Goal: Navigation & Orientation: Find specific page/section

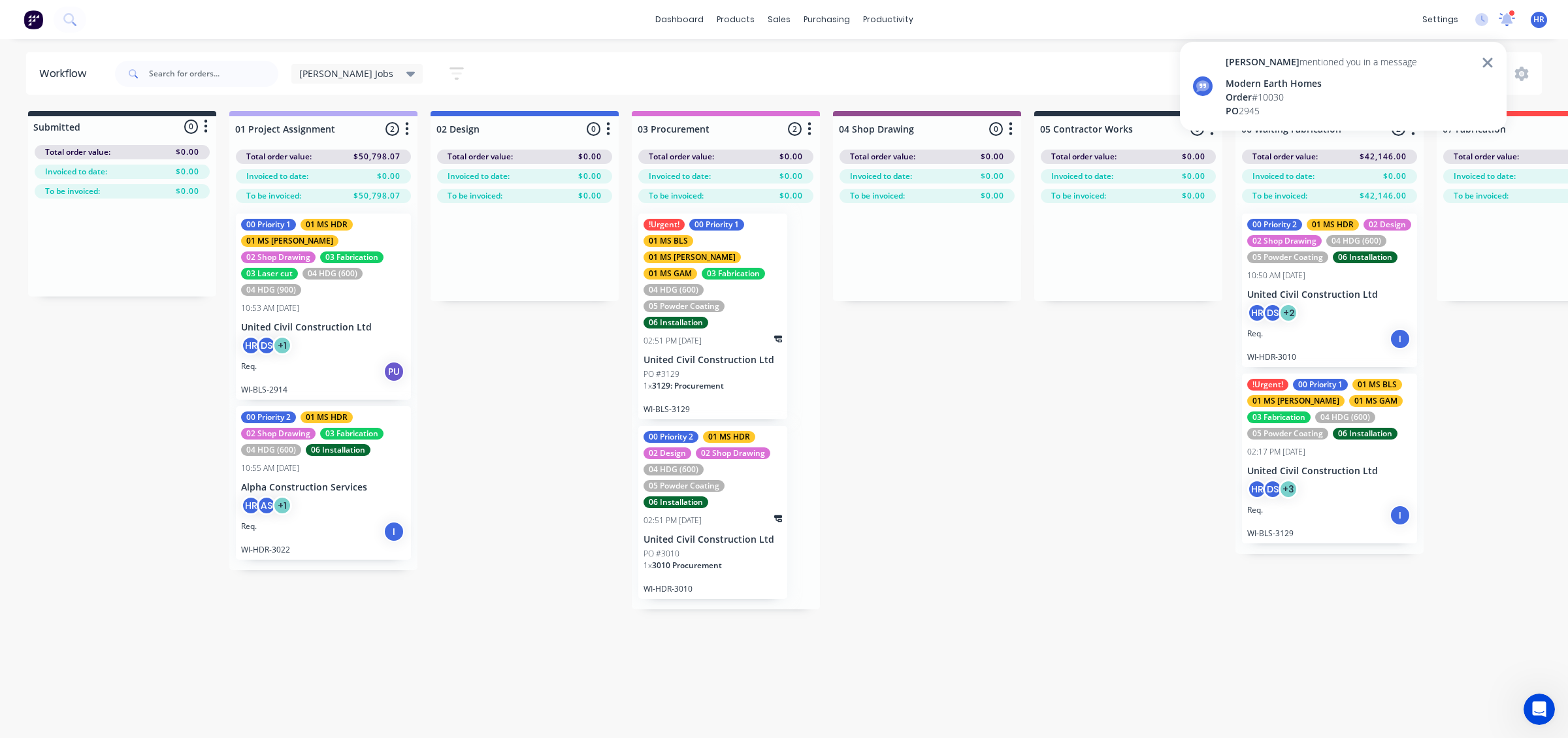
click at [1508, 23] on icon at bounding box center [1506, 18] width 13 height 13
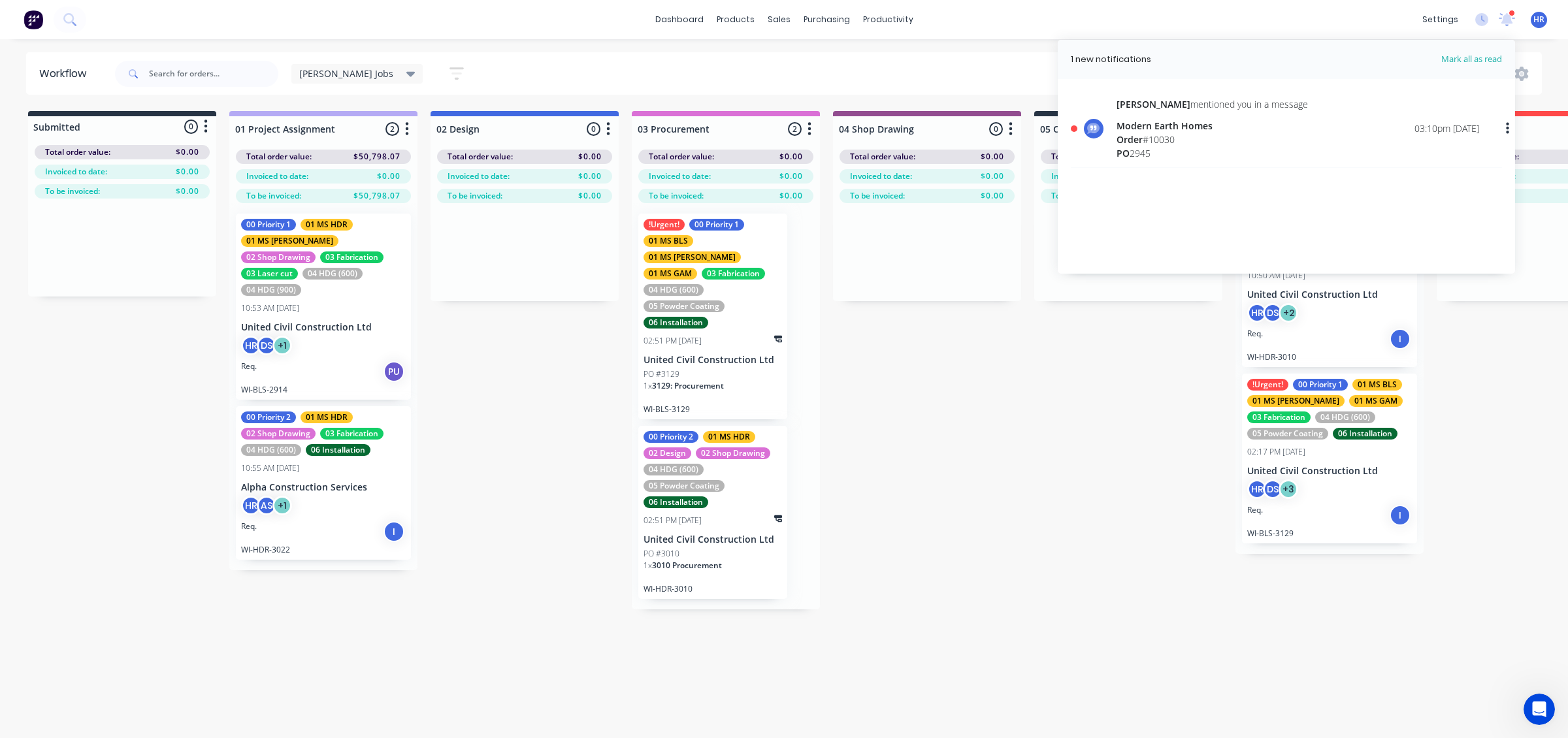
click at [1165, 128] on div "Modern Earth Homes" at bounding box center [1212, 126] width 191 height 14
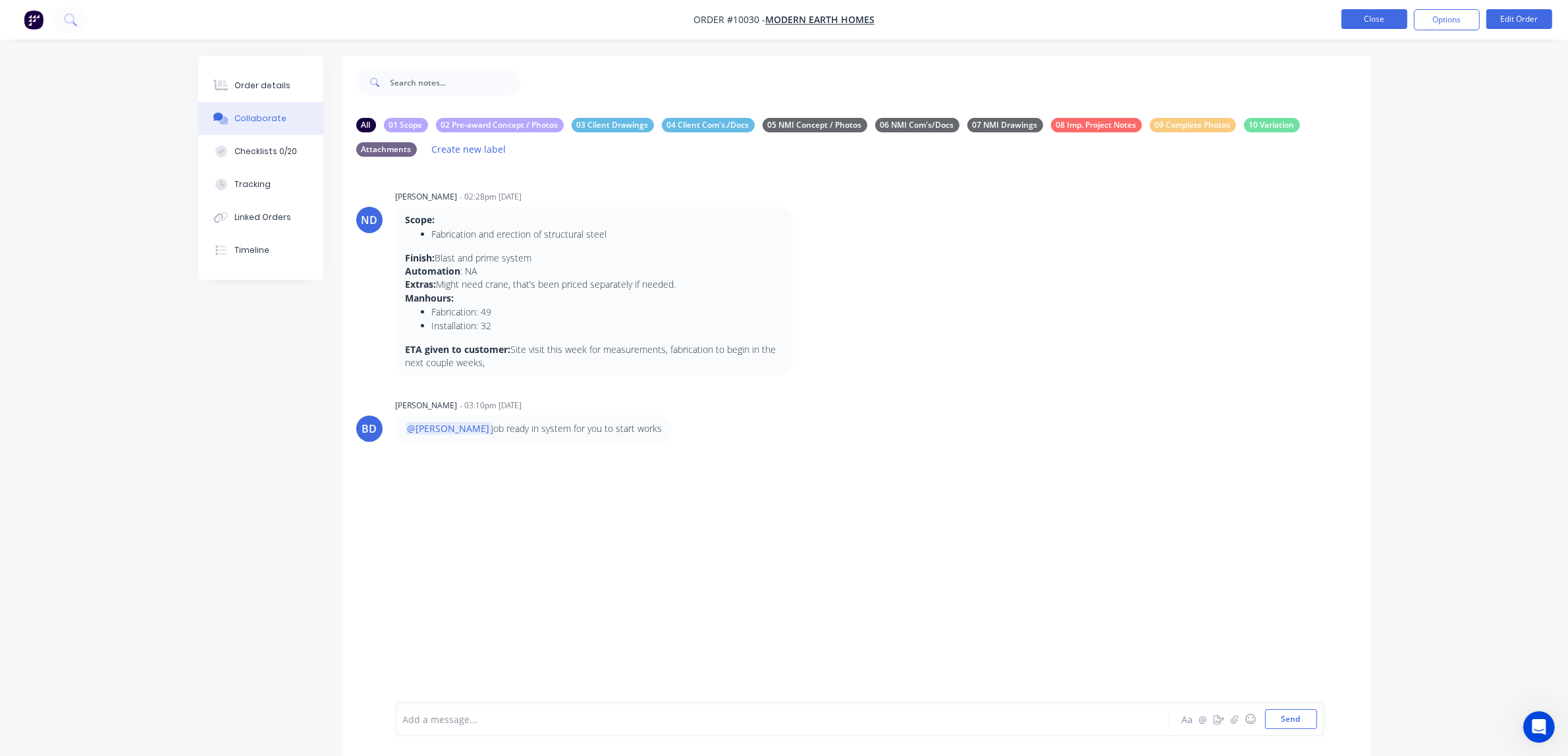
click at [1376, 14] on button "Close" at bounding box center [1373, 19] width 66 height 20
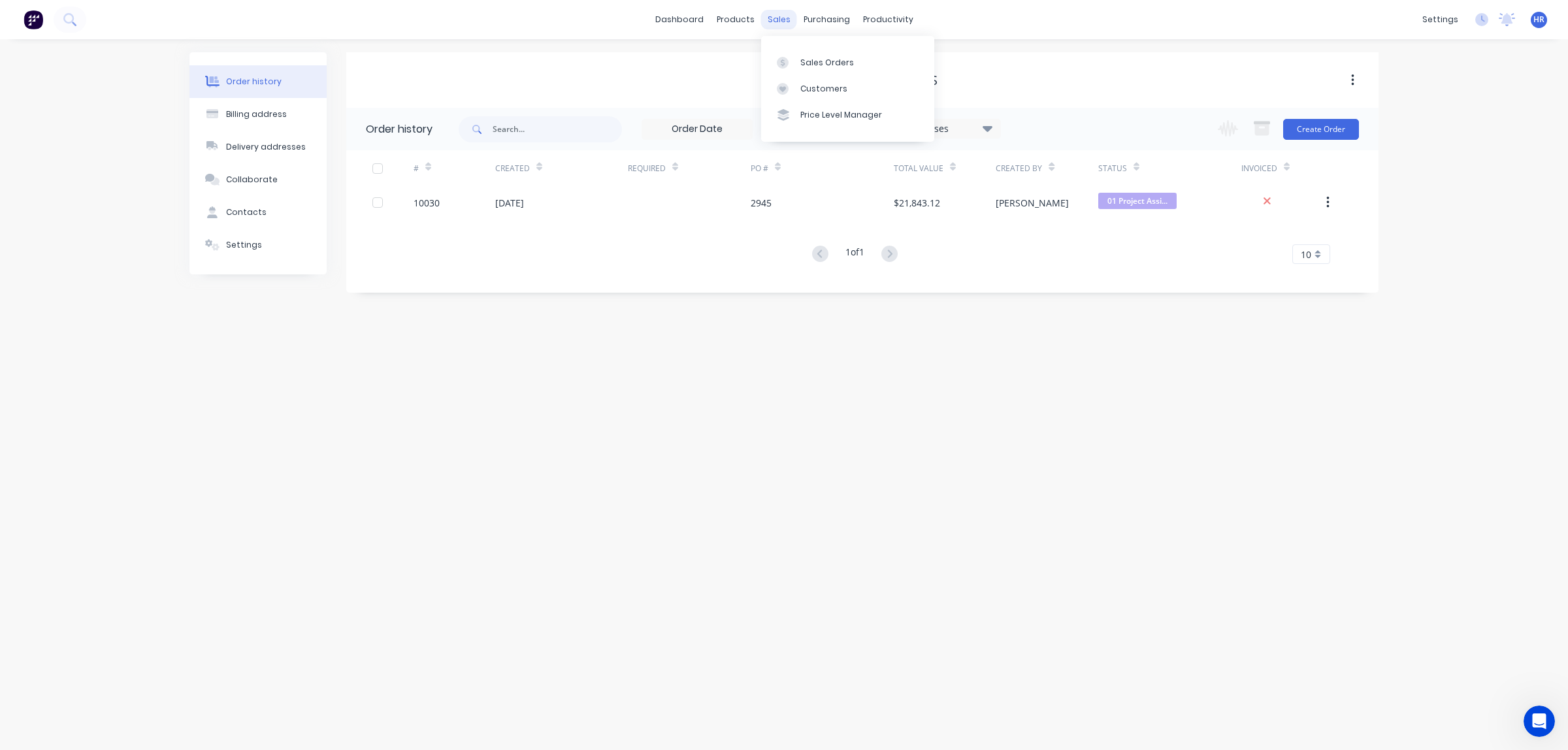
click at [778, 19] on div "sales" at bounding box center [779, 20] width 36 height 20
click at [791, 60] on div at bounding box center [786, 63] width 20 height 12
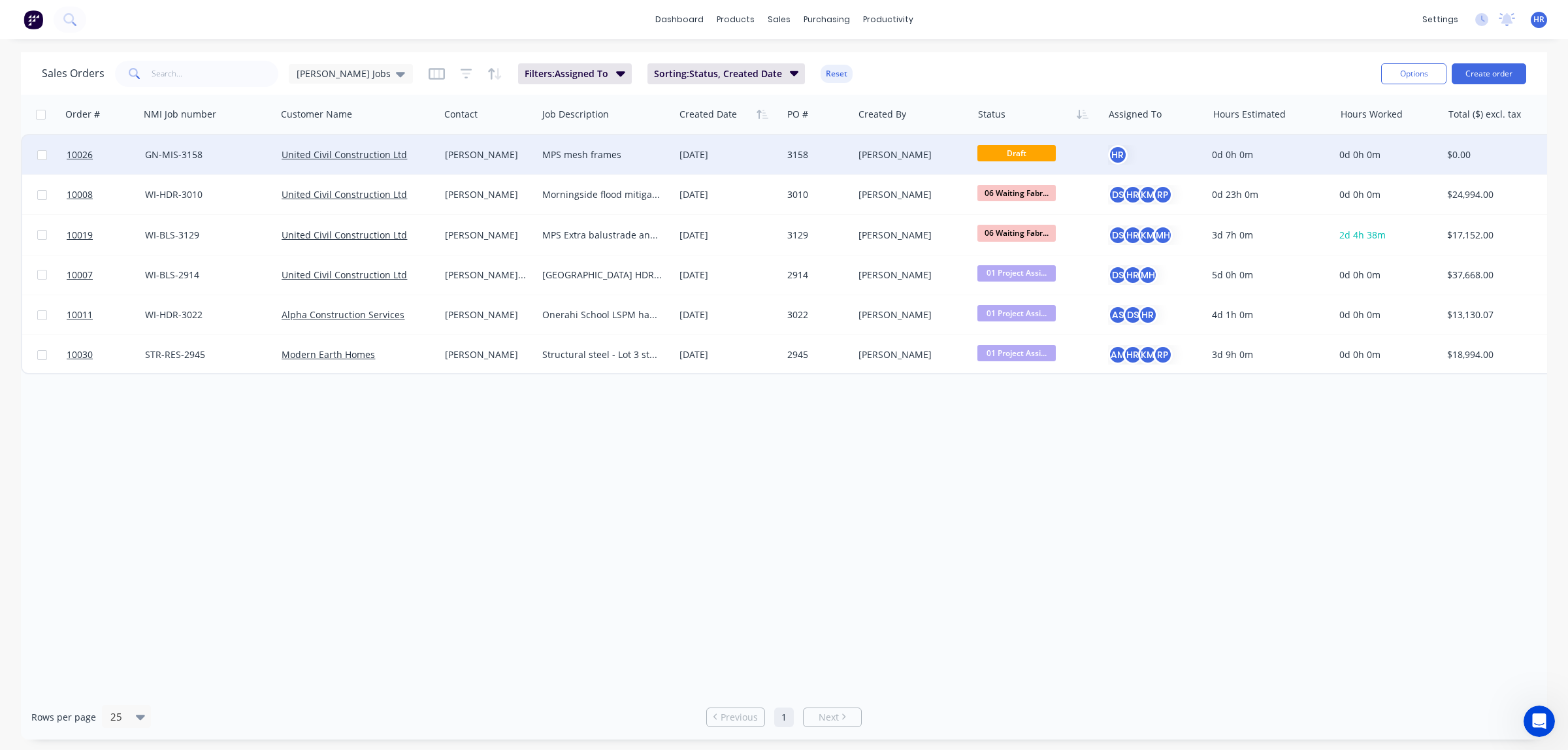
click at [564, 151] on div "MPS mesh frames" at bounding box center [602, 154] width 120 height 13
click at [479, 162] on div "[PERSON_NAME]" at bounding box center [488, 155] width 98 height 39
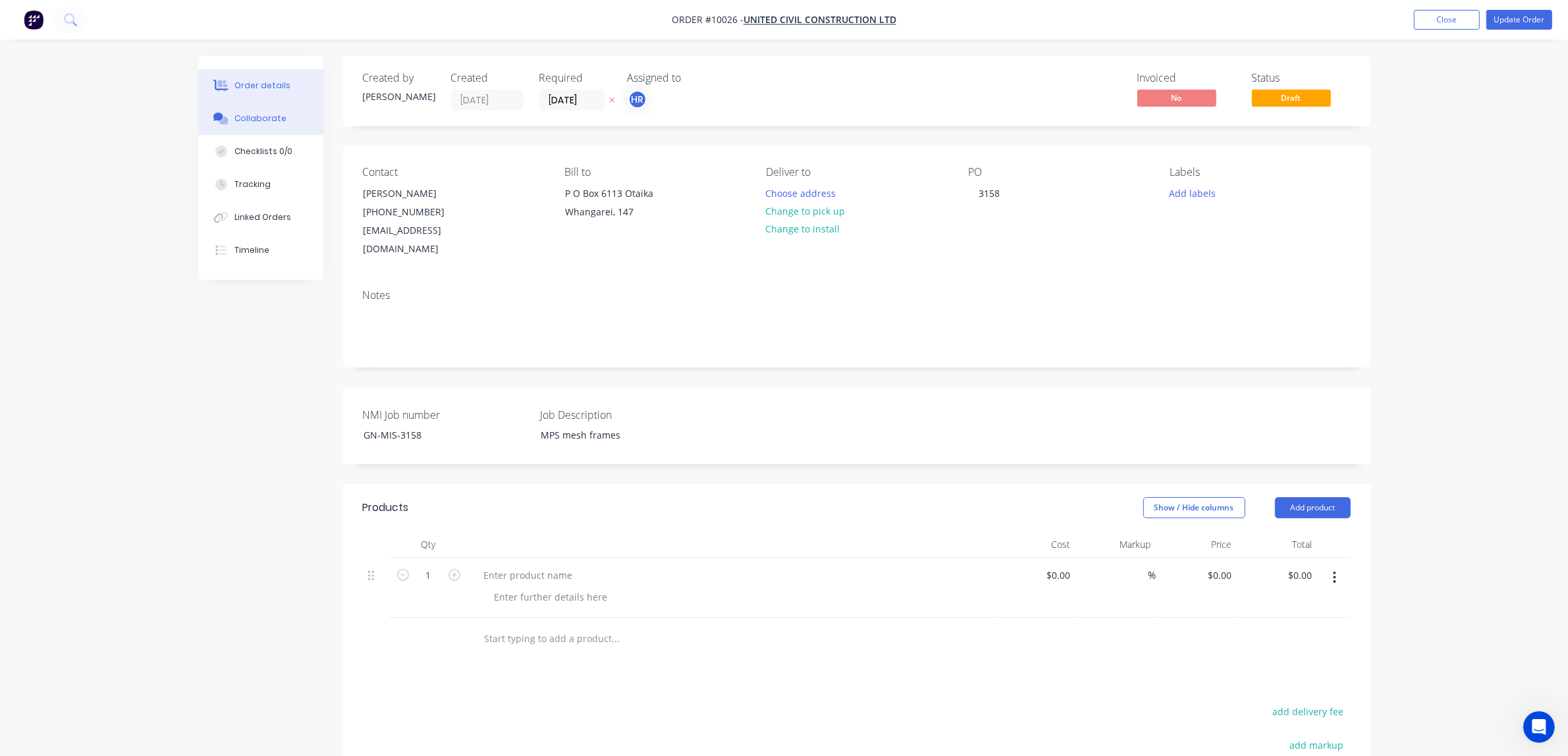
click at [261, 123] on div "Collaborate" at bounding box center [260, 118] width 52 height 12
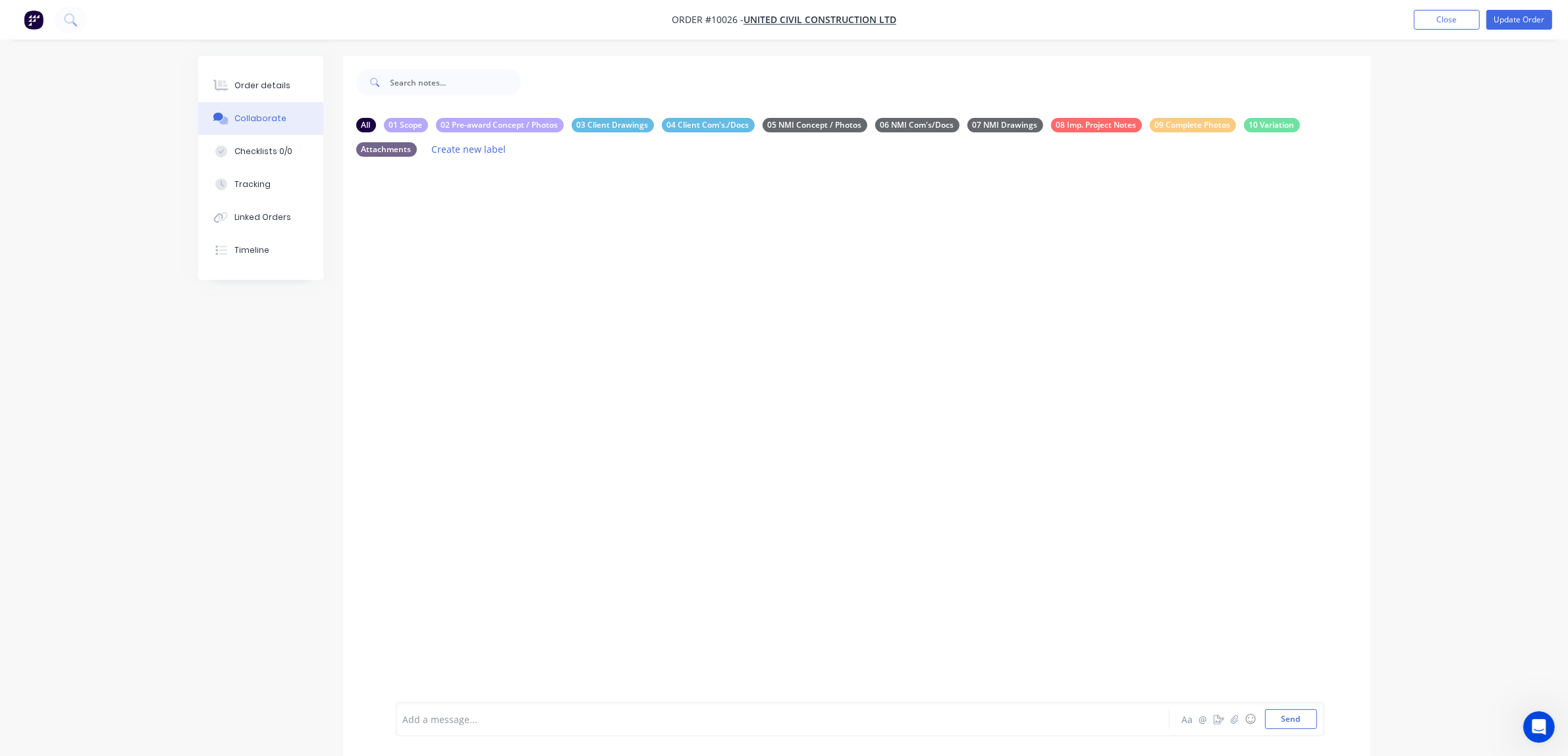
click at [1427, 19] on button "Close" at bounding box center [1446, 20] width 66 height 20
